Goal: Task Accomplishment & Management: Complete application form

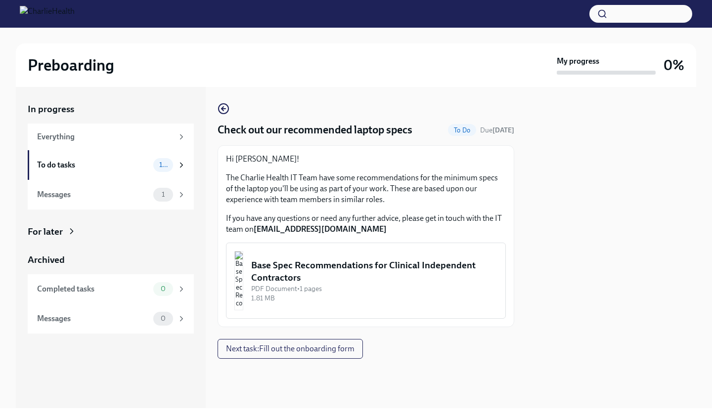
click at [243, 280] on img "button" at bounding box center [238, 280] width 9 height 59
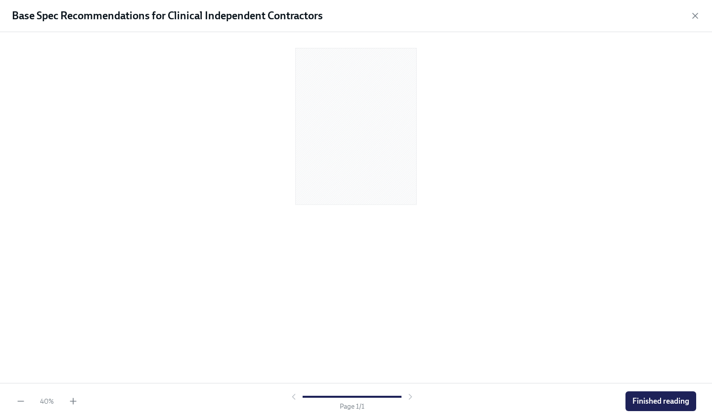
click at [73, 394] on div "40 % Page 1 / 1 Finished reading" at bounding box center [356, 401] width 712 height 36
click at [73, 401] on icon "button" at bounding box center [73, 401] width 0 height 6
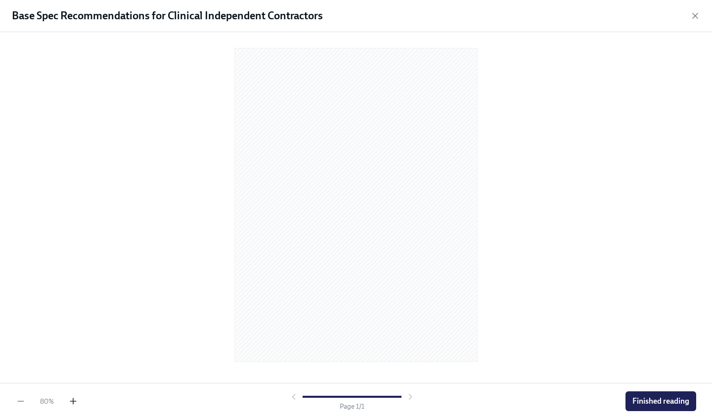
click at [73, 401] on icon "button" at bounding box center [73, 401] width 0 height 6
click at [88, 103] on div at bounding box center [356, 205] width 680 height 331
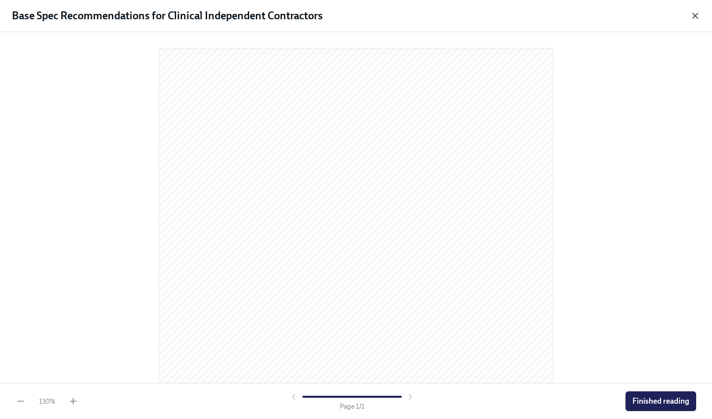
click at [693, 12] on icon "button" at bounding box center [695, 16] width 10 height 10
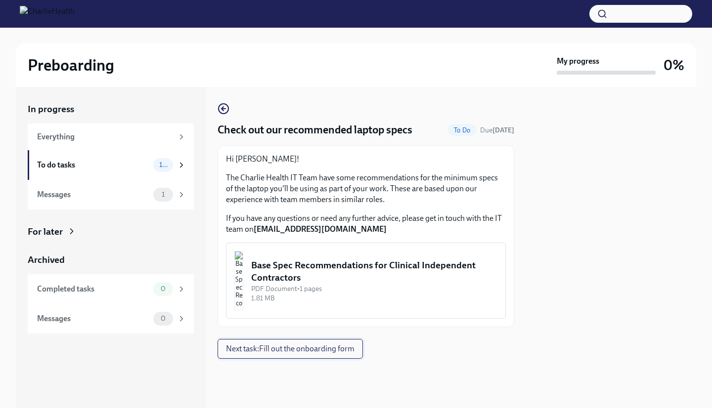
click at [249, 350] on span "Next task : Fill out the onboarding form" at bounding box center [290, 349] width 129 height 10
